Goal: Find specific page/section: Find specific page/section

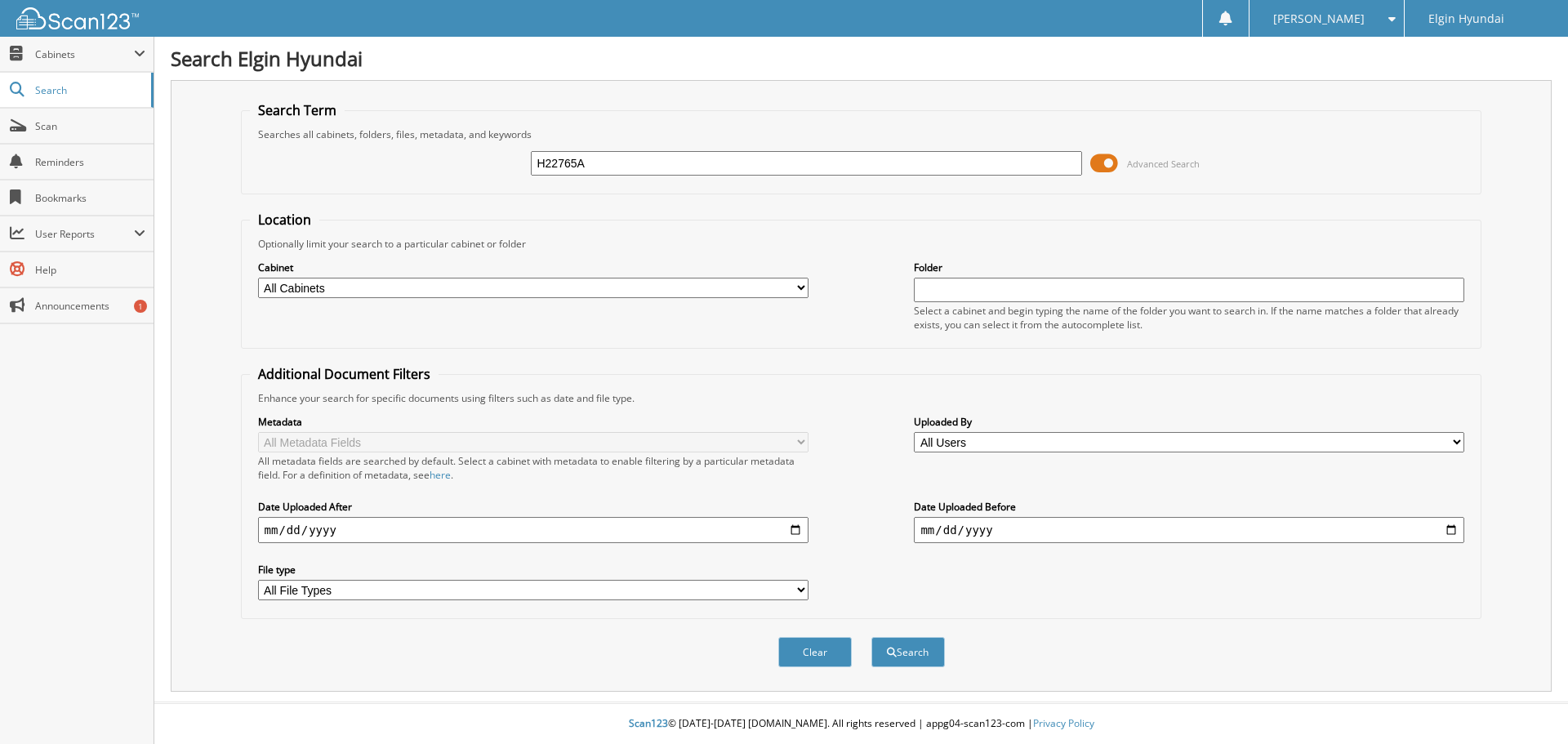
type input "H22765A"
click at [929, 631] on div "Clear Search" at bounding box center [861, 653] width 1242 height 67
click at [928, 653] on button "Search" at bounding box center [908, 653] width 73 height 30
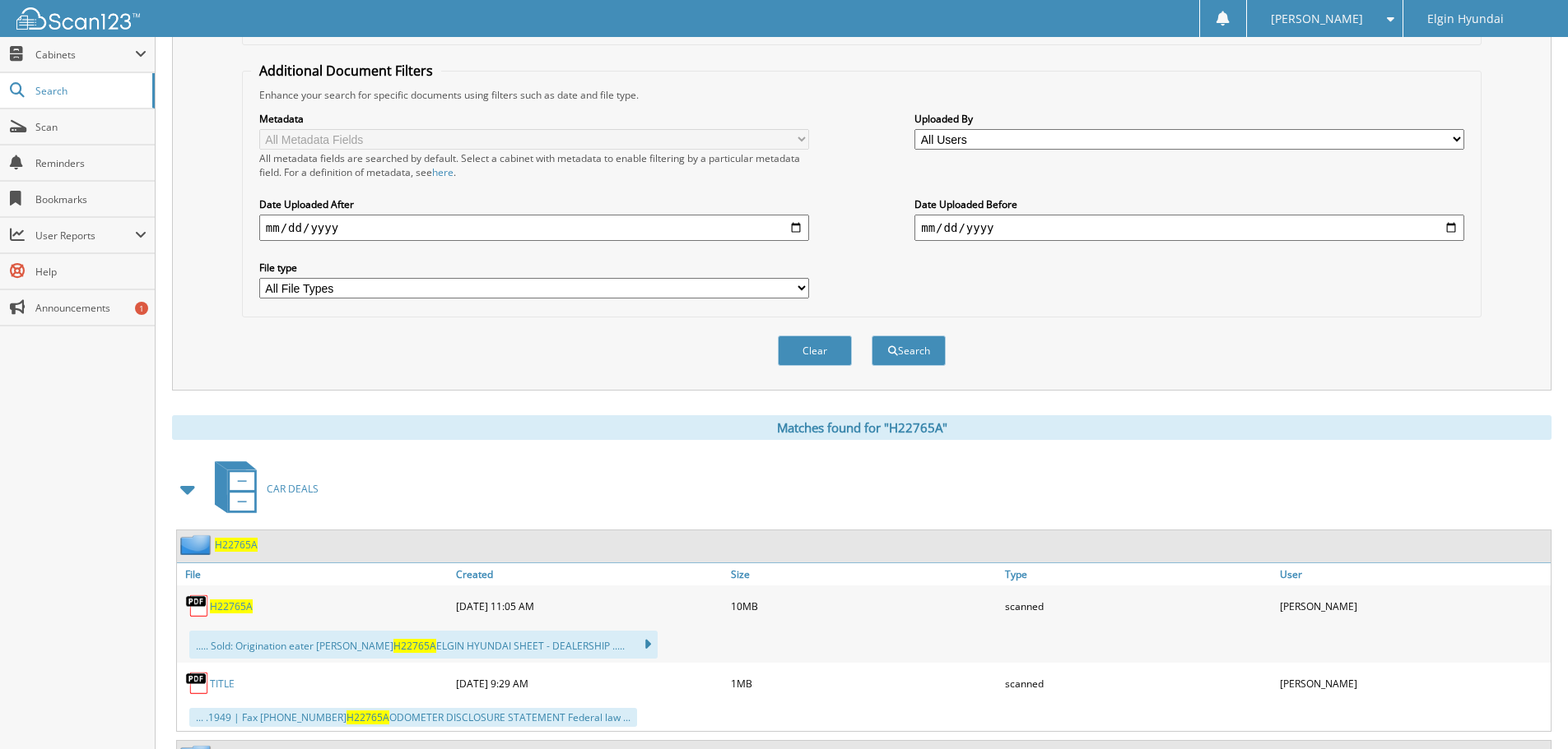
scroll to position [576, 0]
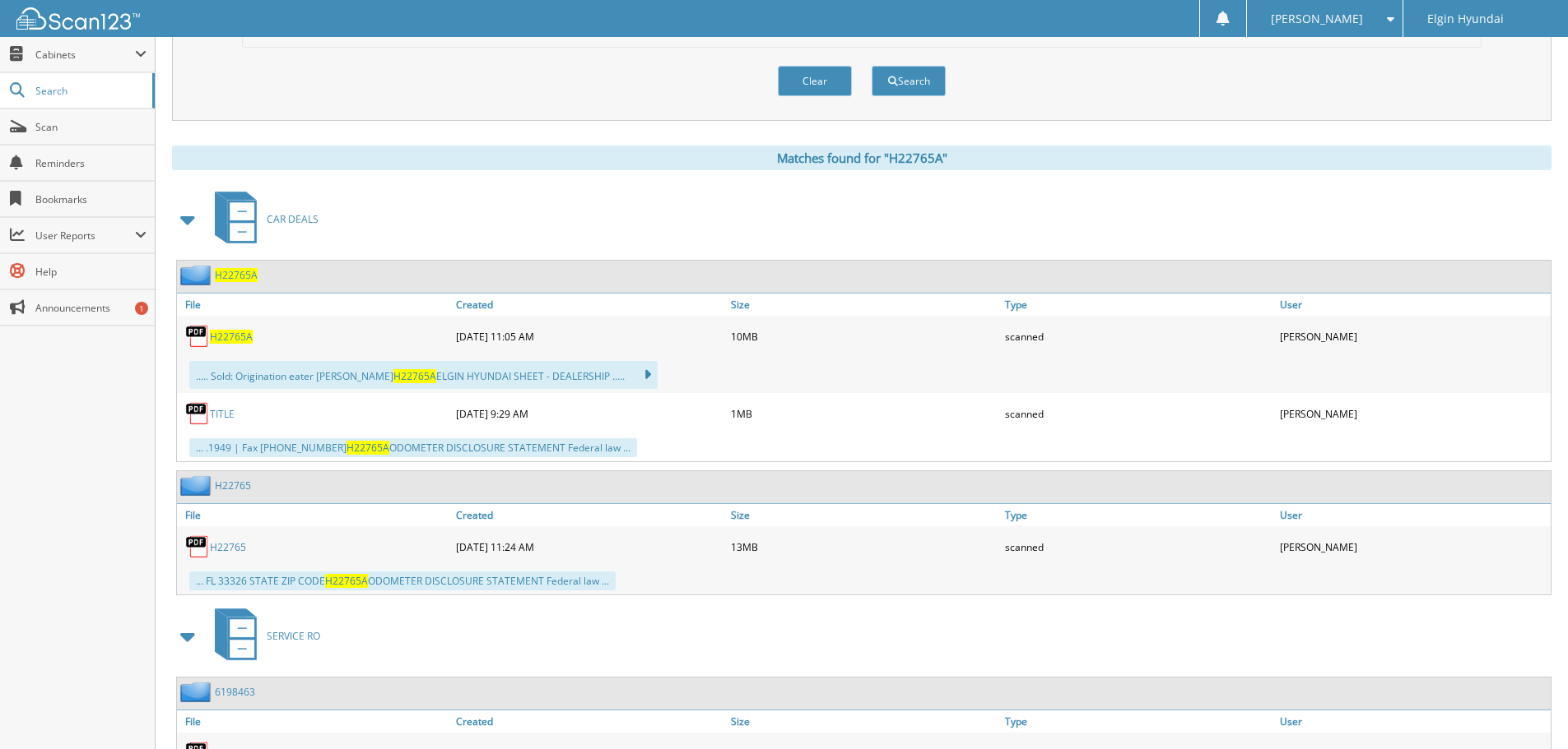
click at [223, 338] on span "H22765A" at bounding box center [231, 336] width 43 height 14
